Goal: Task Accomplishment & Management: Use online tool/utility

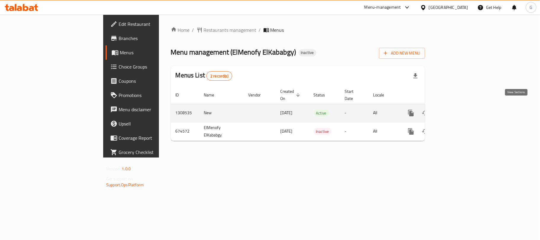
click at [457, 109] on icon "enhanced table" at bounding box center [453, 112] width 7 height 7
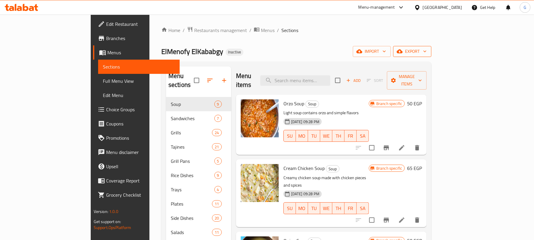
click at [427, 53] on span "export" at bounding box center [412, 51] width 29 height 7
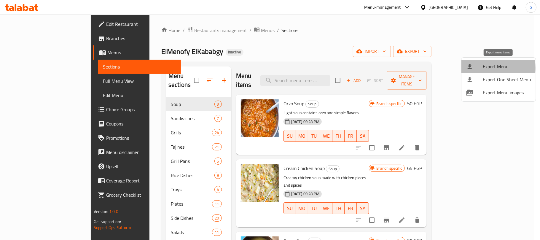
click at [467, 68] on icon at bounding box center [469, 66] width 7 height 7
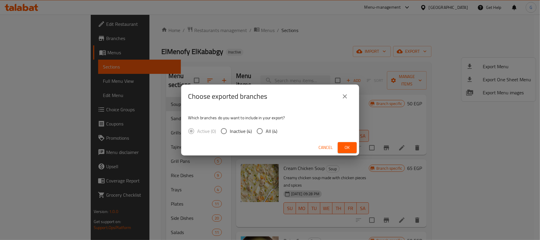
click at [266, 134] on span "All (4)" at bounding box center [272, 131] width 12 height 7
click at [266, 134] on input "All (4)" at bounding box center [260, 131] width 12 height 12
radio input "true"
click at [345, 94] on icon "close" at bounding box center [344, 96] width 7 height 7
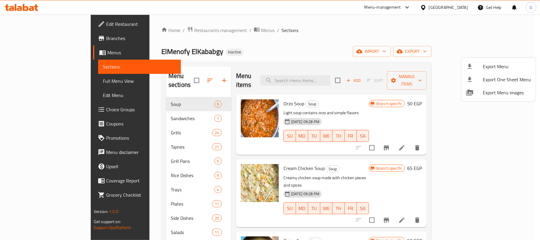
click at [153, 26] on div at bounding box center [270, 120] width 540 height 240
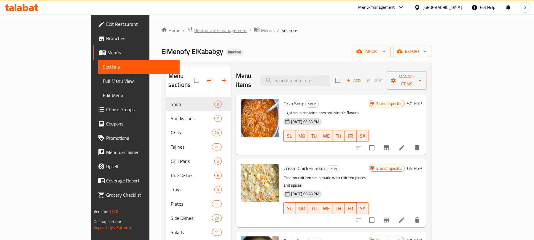
click at [194, 30] on span "Restaurants management" at bounding box center [220, 30] width 53 height 7
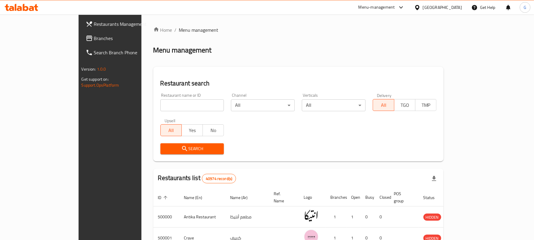
click at [94, 42] on span "Branches" at bounding box center [128, 38] width 69 height 7
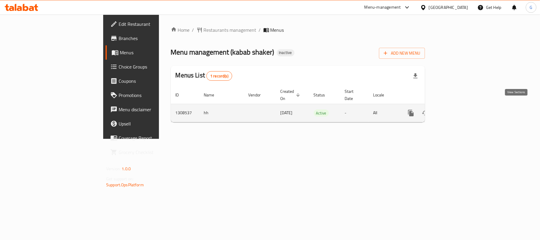
click at [461, 112] on link "enhanced table" at bounding box center [454, 113] width 14 height 14
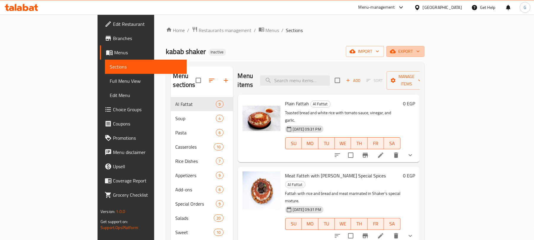
click at [421, 54] on icon "button" at bounding box center [418, 51] width 6 height 6
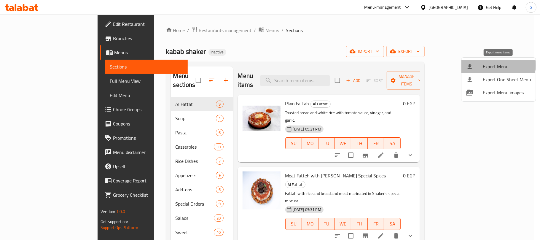
click at [494, 65] on span "Export Menu" at bounding box center [507, 66] width 48 height 7
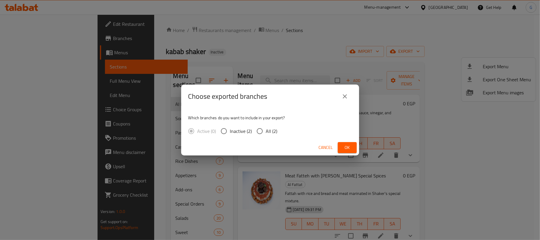
click at [272, 129] on span "All (2)" at bounding box center [272, 131] width 12 height 7
click at [266, 129] on input "All (2)" at bounding box center [260, 131] width 12 height 12
radio input "true"
click at [345, 140] on div "Cancel Ok" at bounding box center [270, 148] width 178 height 16
click at [347, 144] on span "Ok" at bounding box center [347, 147] width 9 height 7
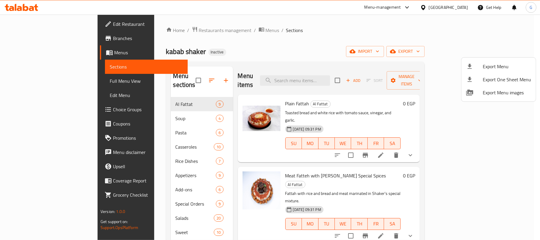
click at [59, 85] on div at bounding box center [270, 120] width 540 height 240
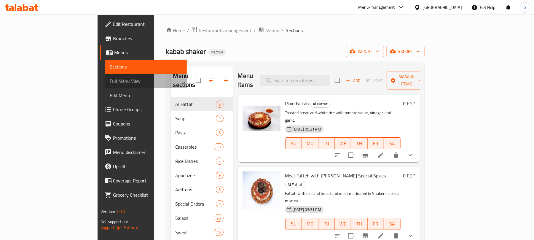
click at [105, 85] on link "Full Menu View" at bounding box center [146, 81] width 82 height 14
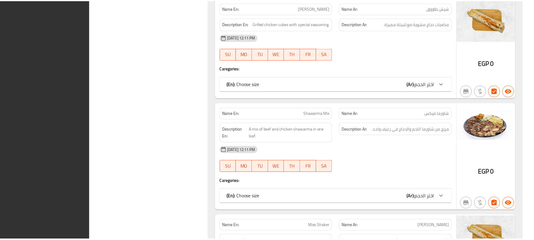
scroll to position [15812, 0]
